Goal: Navigation & Orientation: Go to known website

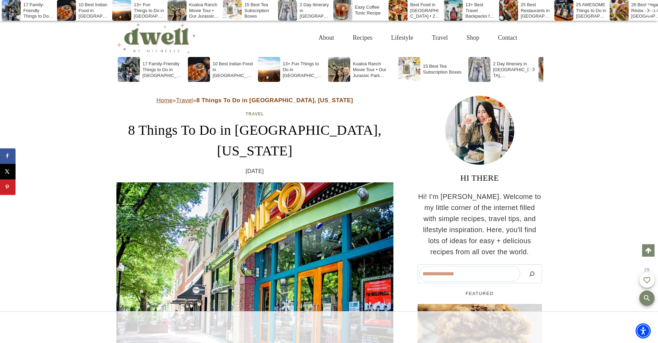
click at [254, 332] on div at bounding box center [329, 327] width 658 height 32
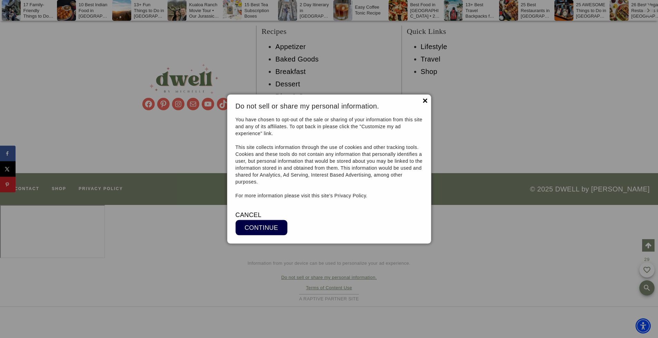
scroll to position [7965, 0]
